Goal: Find specific page/section: Find specific page/section

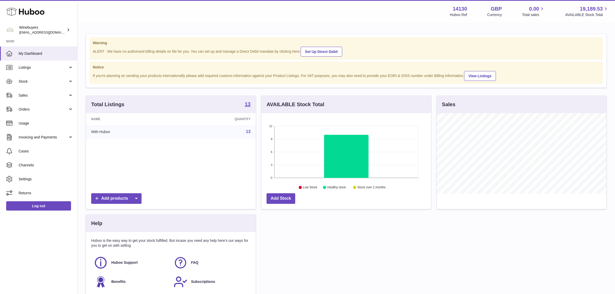
scroll to position [80, 170]
click at [32, 95] on span "Sales" at bounding box center [43, 95] width 49 height 5
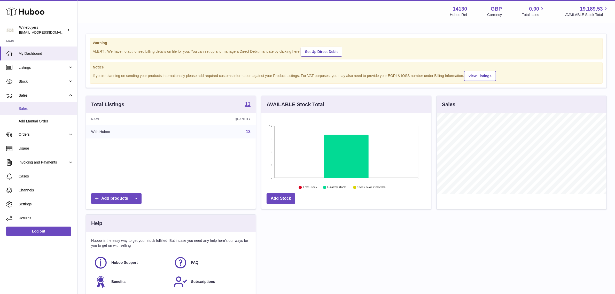
click at [41, 109] on span "Sales" at bounding box center [46, 108] width 55 height 5
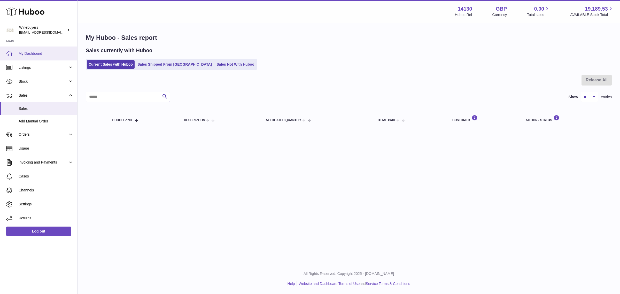
click at [36, 53] on span "My Dashboard" at bounding box center [46, 53] width 55 height 5
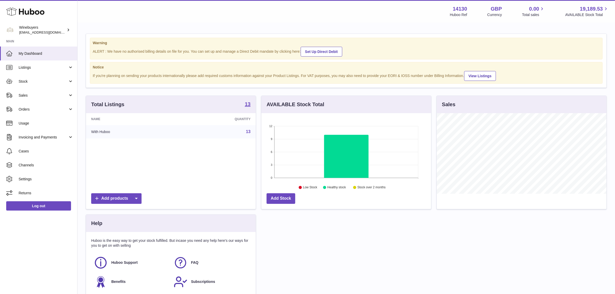
scroll to position [80, 170]
